Goal: Transaction & Acquisition: Book appointment/travel/reservation

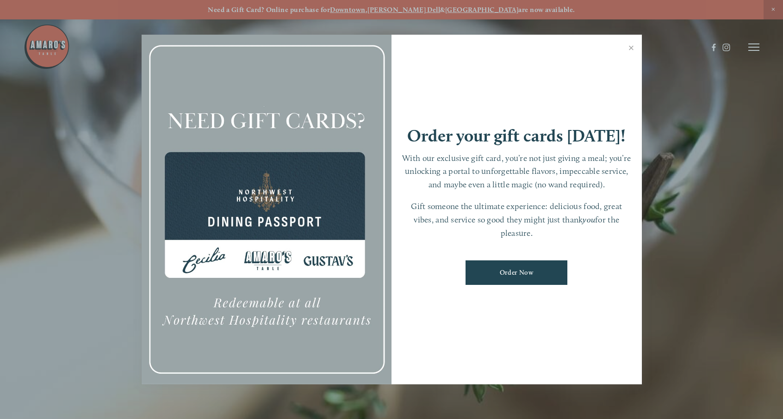
click at [756, 45] on div at bounding box center [391, 209] width 783 height 419
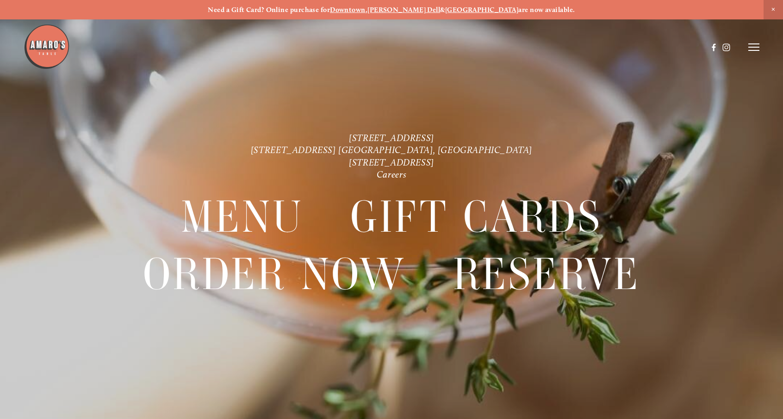
click at [752, 47] on line at bounding box center [753, 47] width 11 height 0
click at [693, 49] on span "Reserve" at bounding box center [692, 47] width 22 height 8
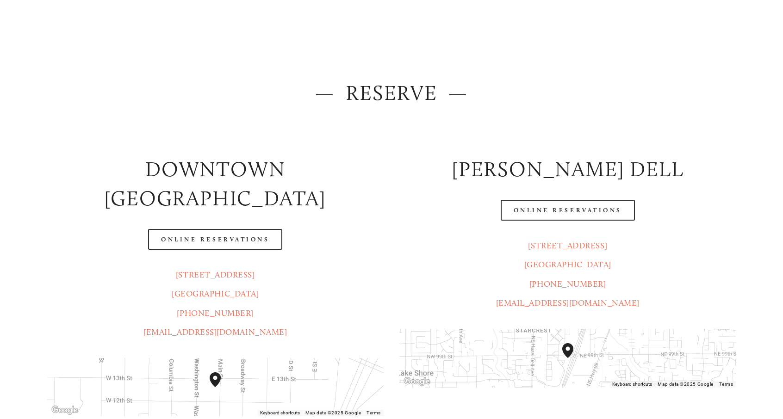
scroll to position [93, 0]
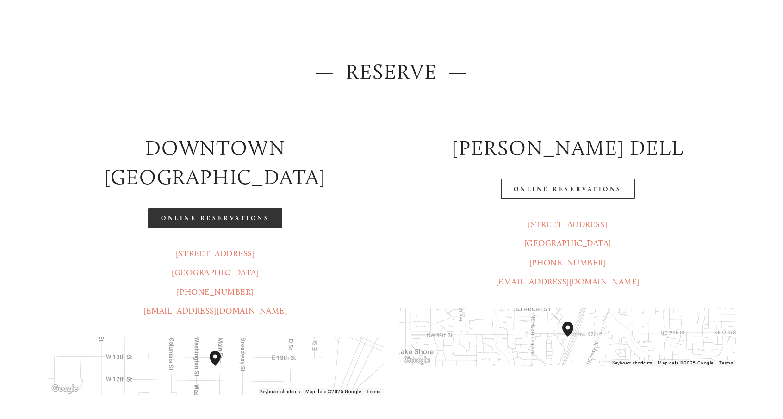
click at [238, 208] on link "Online Reservations" at bounding box center [215, 218] width 134 height 21
